Goal: Transaction & Acquisition: Download file/media

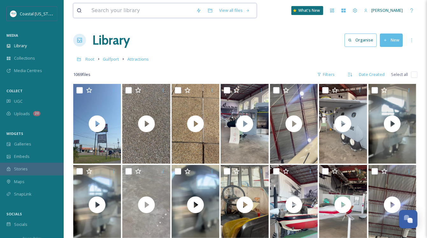
click at [109, 10] on input at bounding box center [140, 11] width 105 height 14
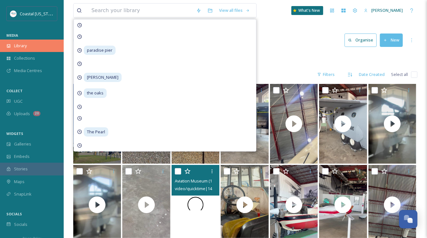
click at [28, 45] on div "Library" at bounding box center [32, 46] width 64 height 12
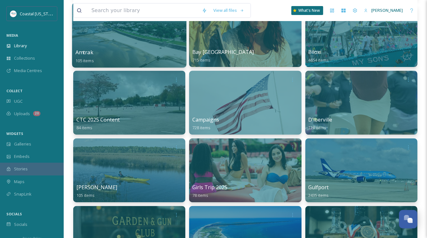
scroll to position [64, 0]
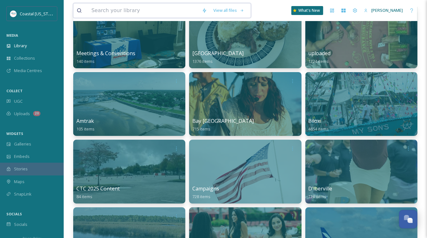
click at [124, 12] on input at bounding box center [143, 11] width 111 height 14
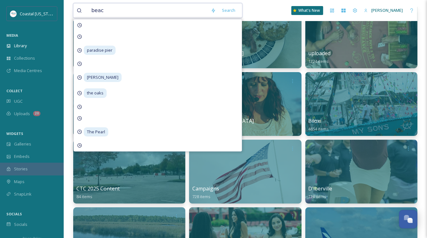
type input "beach"
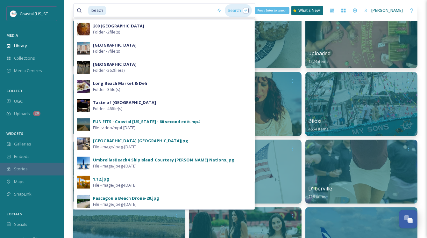
click at [243, 12] on div "Search Press Enter to search" at bounding box center [238, 10] width 27 height 12
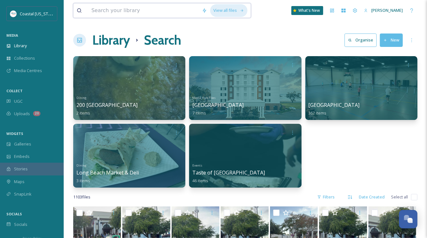
click at [226, 10] on div "View all files" at bounding box center [228, 10] width 37 height 12
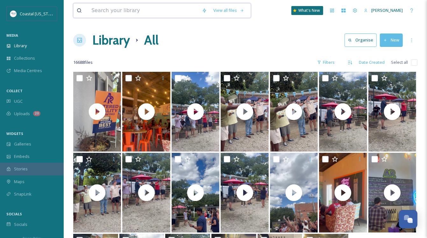
click at [161, 12] on input at bounding box center [143, 11] width 111 height 14
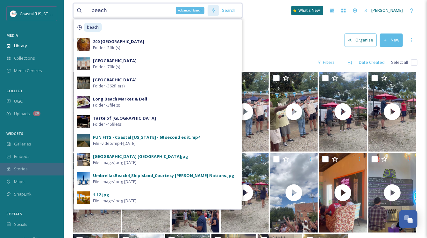
type input "beach"
click at [212, 11] on icon at bounding box center [213, 10] width 5 height 5
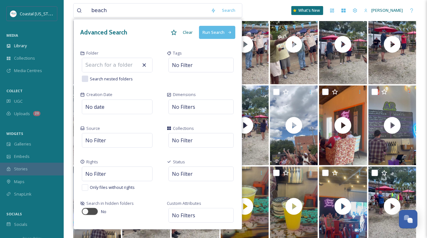
scroll to position [64, 0]
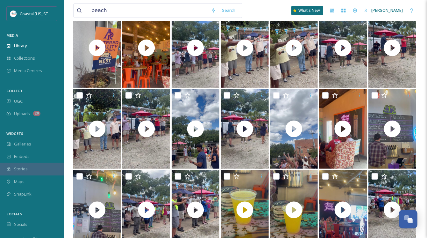
click at [254, 15] on div "beach Search What's New [PERSON_NAME]" at bounding box center [245, 10] width 344 height 21
click at [229, 13] on div "Search" at bounding box center [229, 10] width 20 height 12
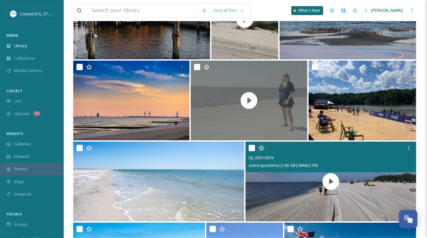
scroll to position [4418, 0]
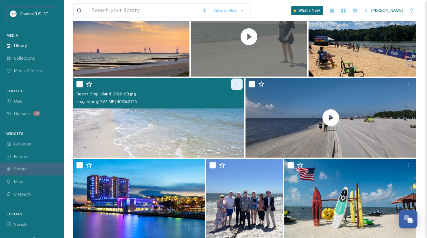
click at [237, 82] on icon at bounding box center [237, 84] width 5 height 5
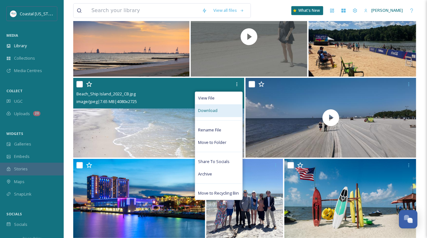
click at [216, 112] on span "Download" at bounding box center [208, 110] width 19 height 6
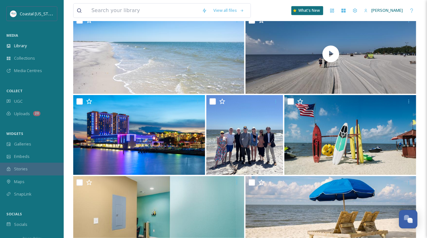
scroll to position [4609, 0]
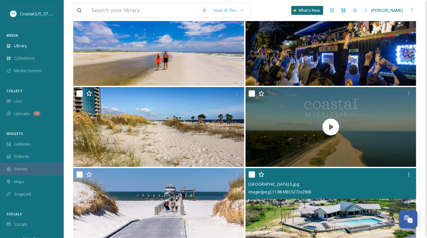
scroll to position [13300, 0]
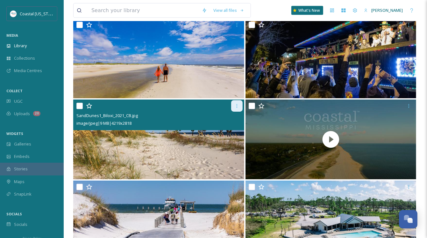
click at [236, 106] on icon at bounding box center [237, 105] width 5 height 5
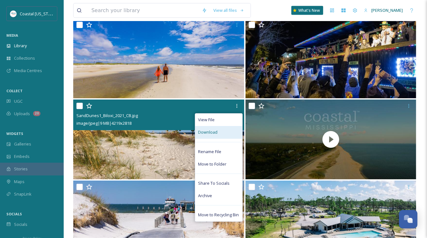
click at [222, 131] on div "Download" at bounding box center [218, 132] width 47 height 12
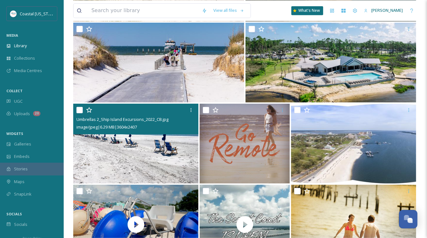
scroll to position [13459, 0]
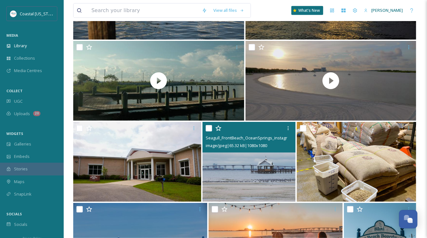
scroll to position [14626, 0]
